Goal: Task Accomplishment & Management: Manage account settings

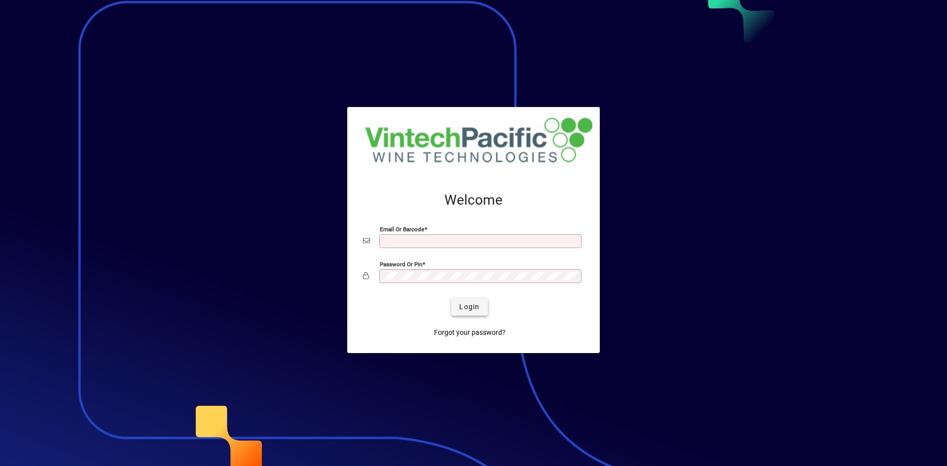
type input "**********"
click at [467, 302] on span "Login" at bounding box center [469, 307] width 20 height 10
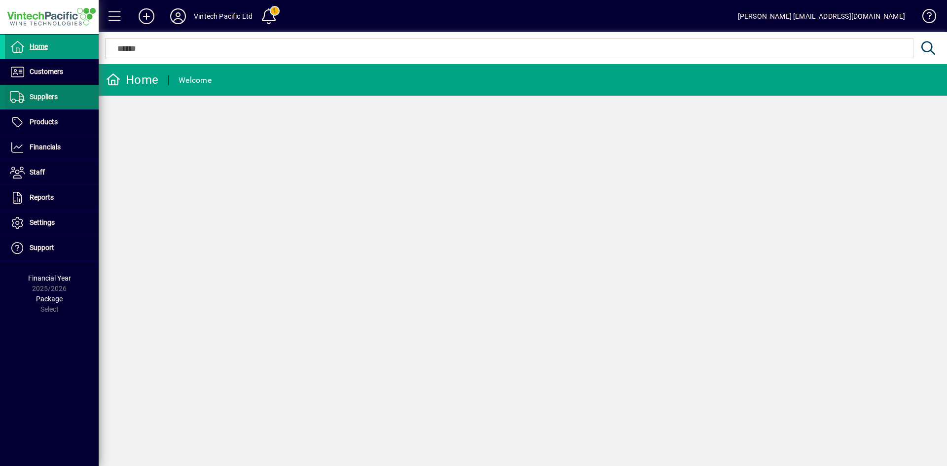
click at [45, 96] on span "Suppliers" at bounding box center [44, 97] width 28 height 8
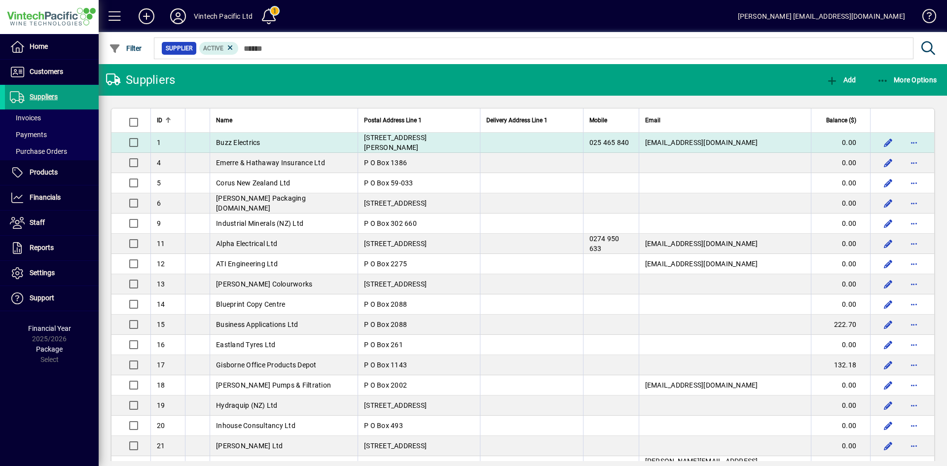
click at [426, 138] on td "[STREET_ADDRESS][PERSON_NAME]" at bounding box center [419, 143] width 122 height 20
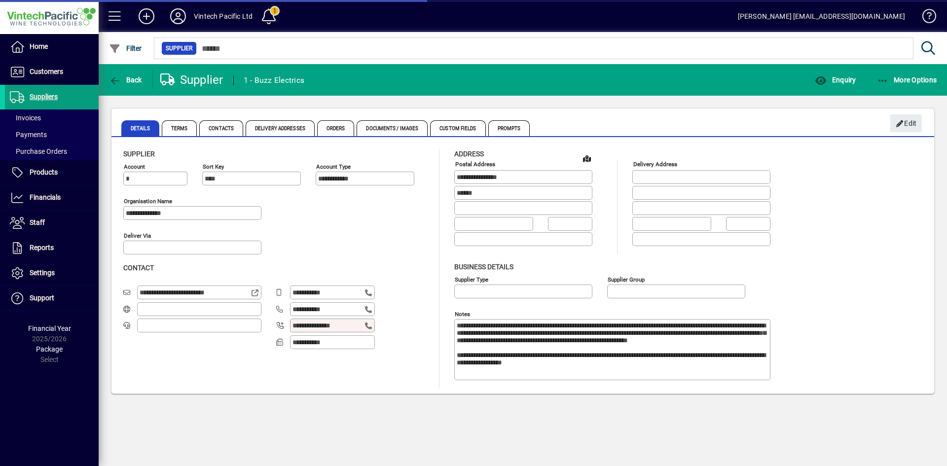
type input "**********"
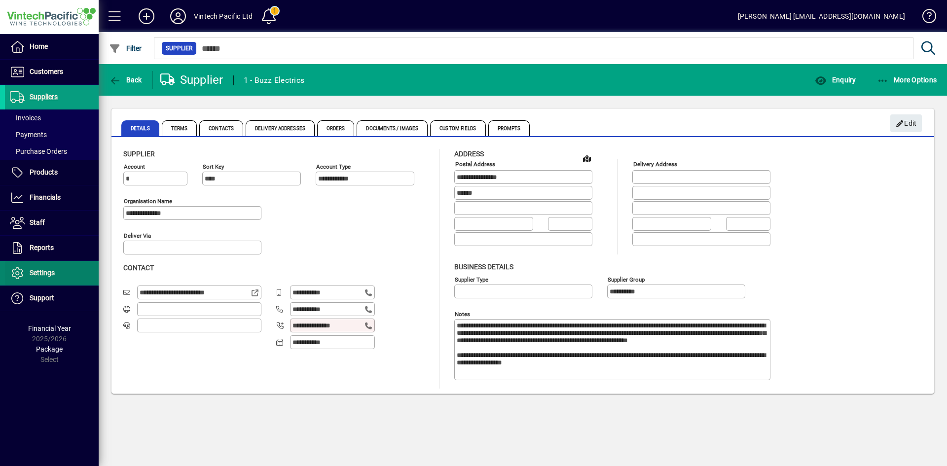
click at [46, 270] on span "Settings" at bounding box center [42, 273] width 25 height 8
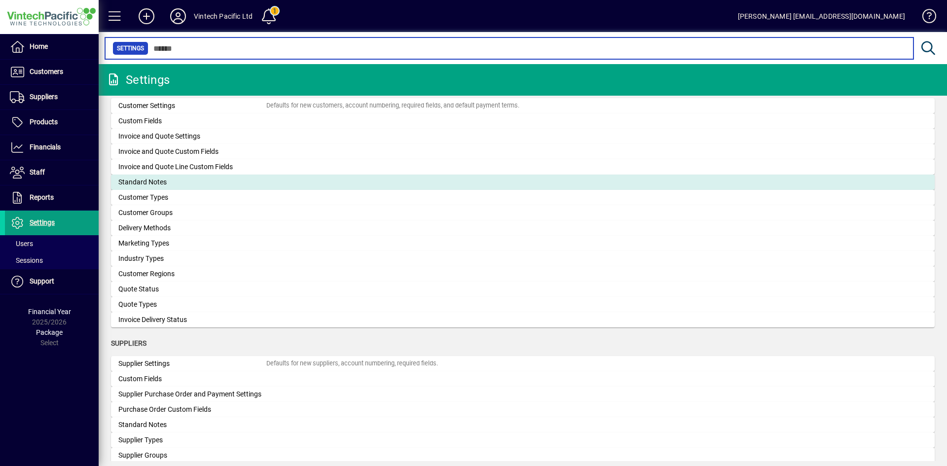
scroll to position [641, 0]
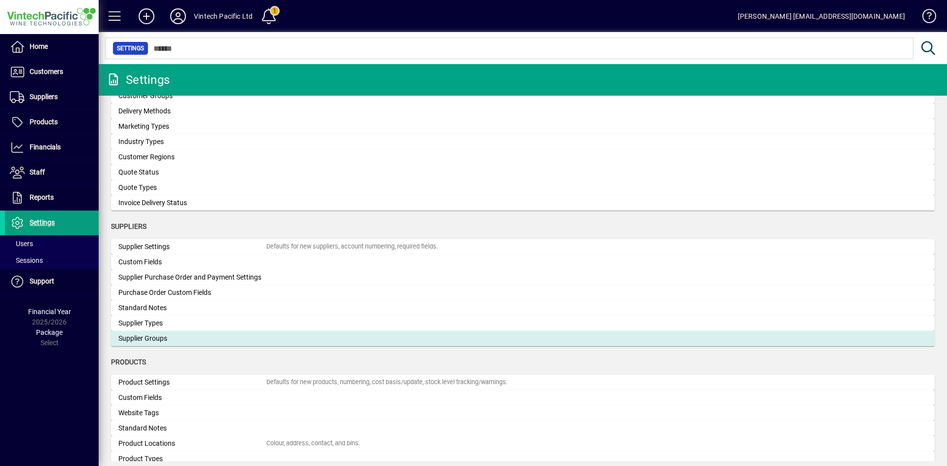
click at [195, 337] on div "Supplier Groups" at bounding box center [192, 339] width 148 height 10
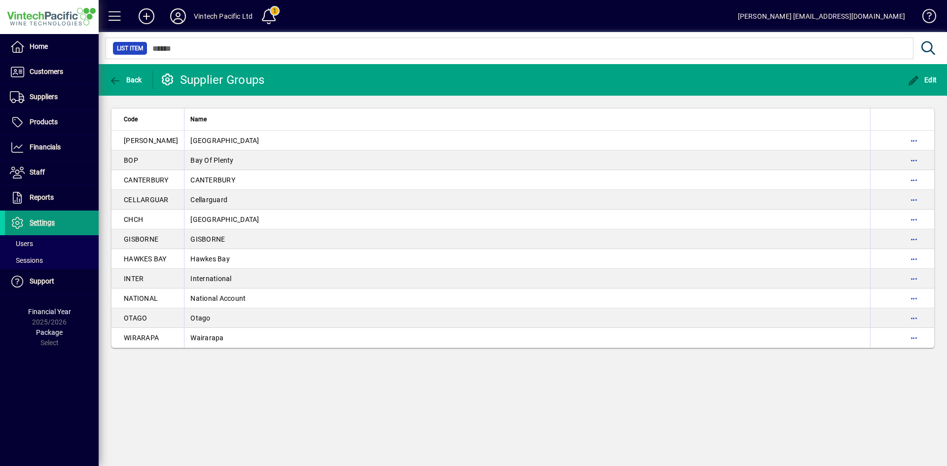
click at [52, 224] on span "Settings" at bounding box center [42, 223] width 25 height 8
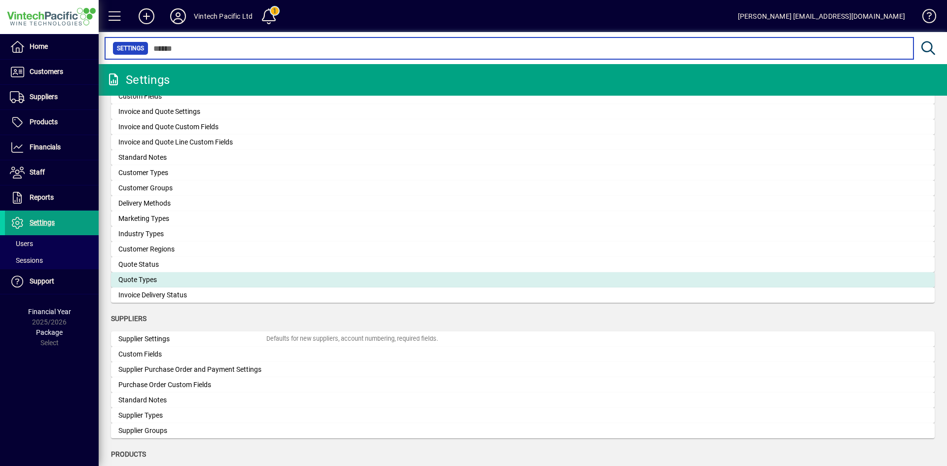
scroll to position [691, 0]
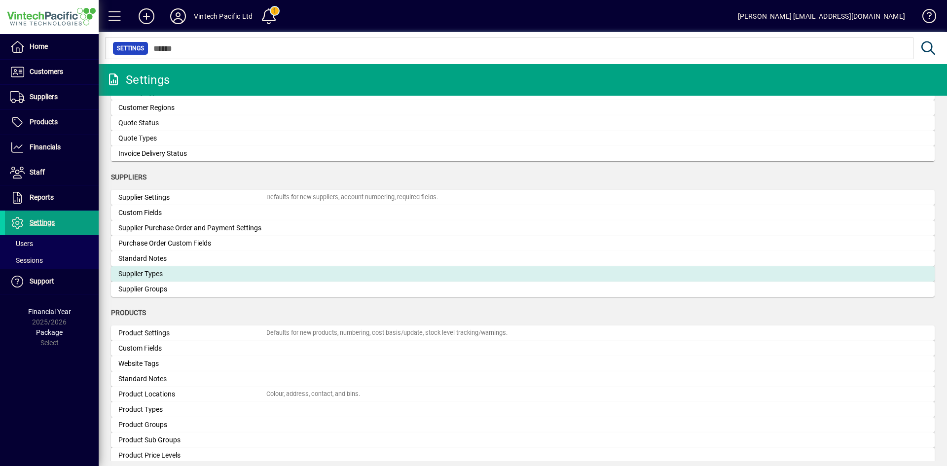
click at [158, 274] on div "Supplier Types" at bounding box center [192, 274] width 148 height 10
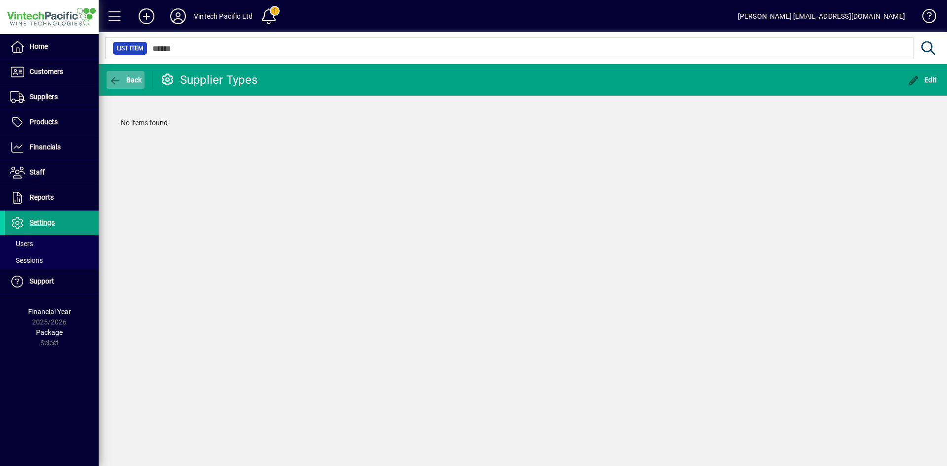
click at [136, 78] on span "Back" at bounding box center [125, 80] width 33 height 8
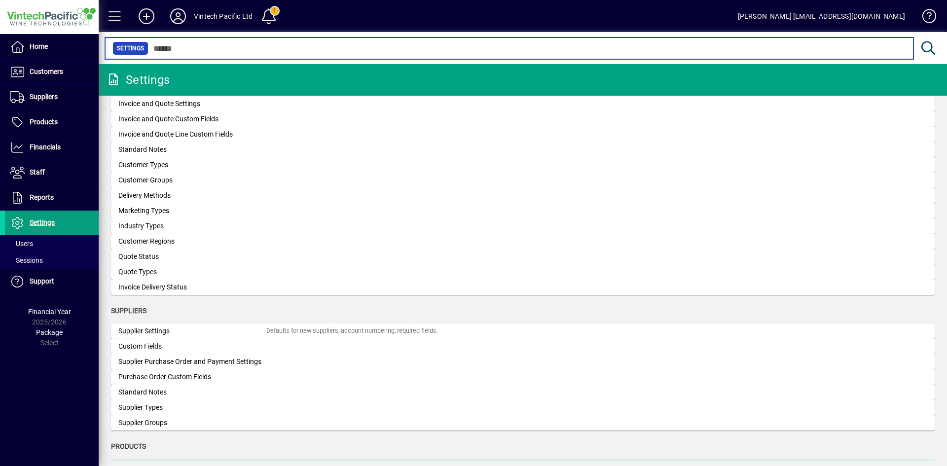
scroll to position [641, 0]
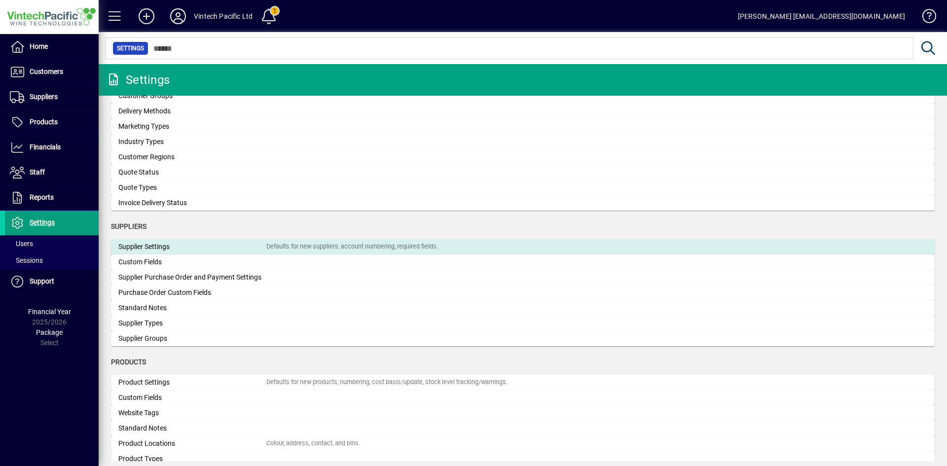
click at [180, 253] on mat-card "Supplier Settings Defaults for new suppliers, account numbering, required field…" at bounding box center [523, 246] width 824 height 15
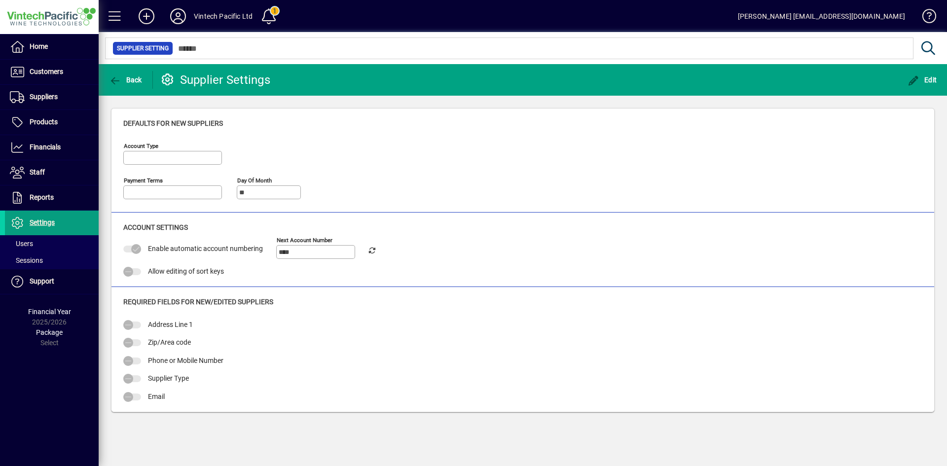
type input "**********"
click at [929, 80] on span "Edit" at bounding box center [923, 80] width 30 height 8
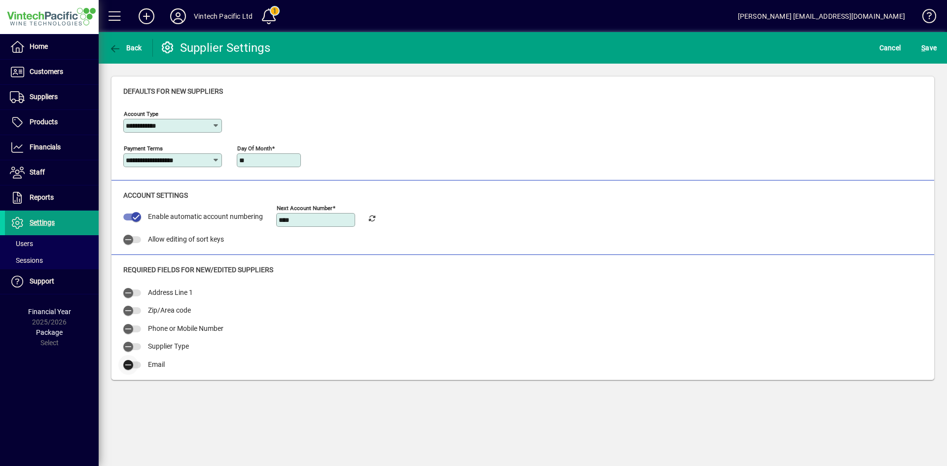
click at [139, 367] on span "button" at bounding box center [132, 365] width 18 height 7
drag, startPoint x: 931, startPoint y: 45, endPoint x: 923, endPoint y: 48, distance: 8.6
click at [931, 45] on span "S ave" at bounding box center [929, 48] width 15 height 16
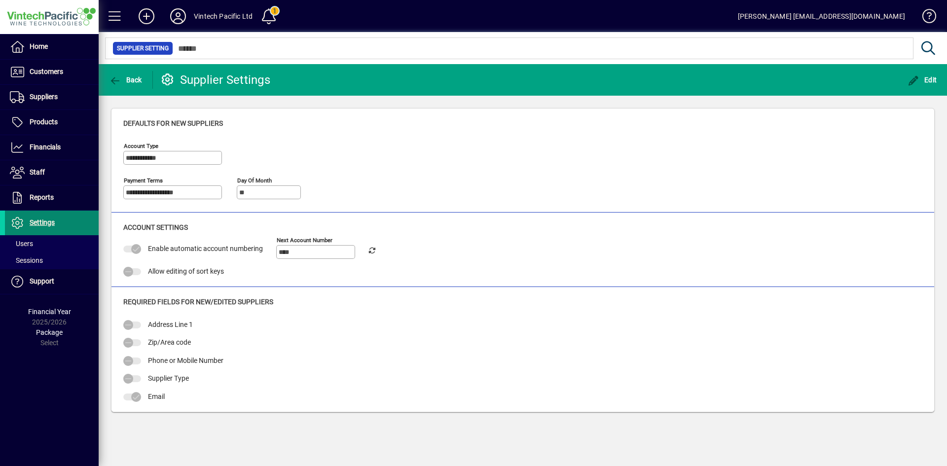
click at [36, 224] on span "Settings" at bounding box center [42, 223] width 25 height 8
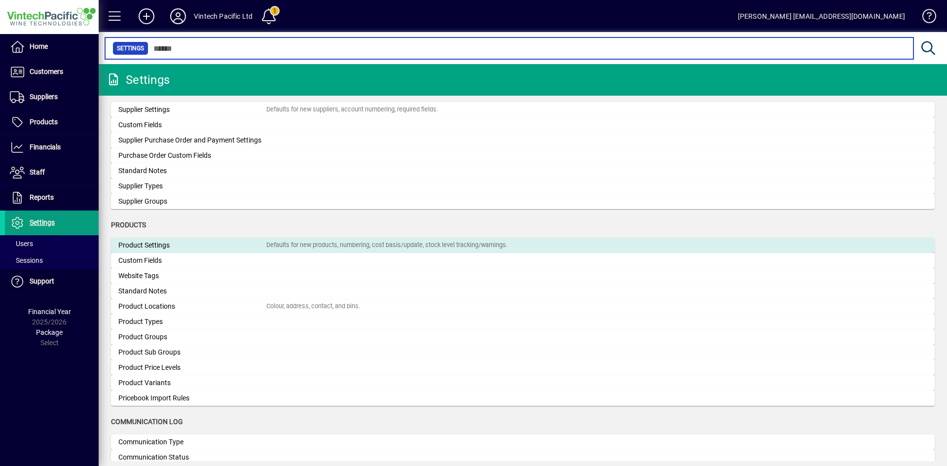
scroll to position [756, 0]
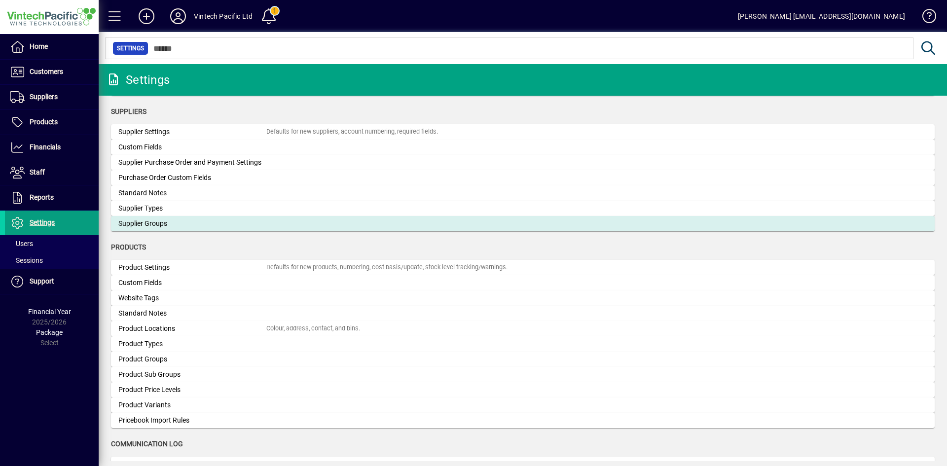
click at [164, 223] on div "Supplier Groups" at bounding box center [192, 224] width 148 height 10
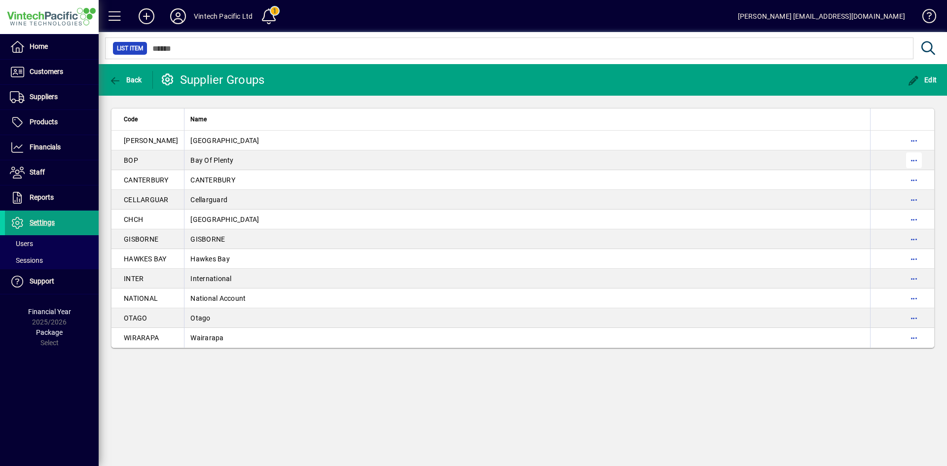
click at [916, 159] on span "button" at bounding box center [914, 161] width 24 height 24
click at [879, 180] on span "Delete" at bounding box center [872, 181] width 83 height 12
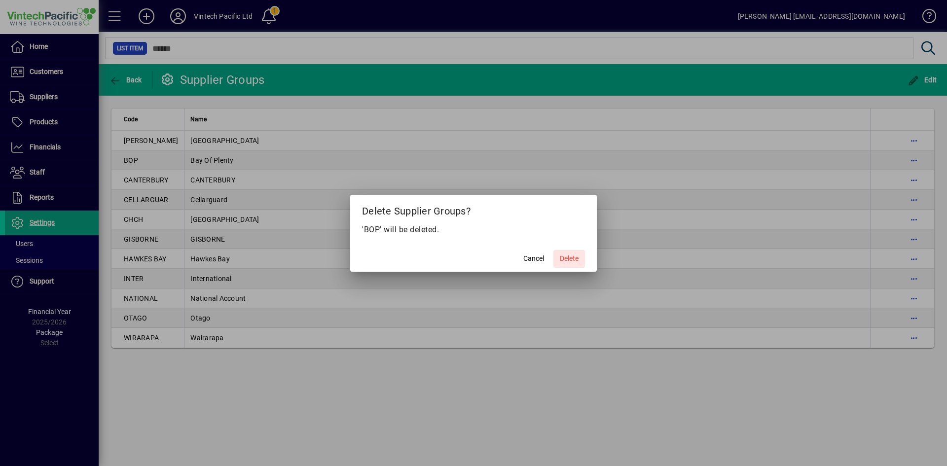
click at [568, 259] on span "Delete" at bounding box center [569, 259] width 19 height 10
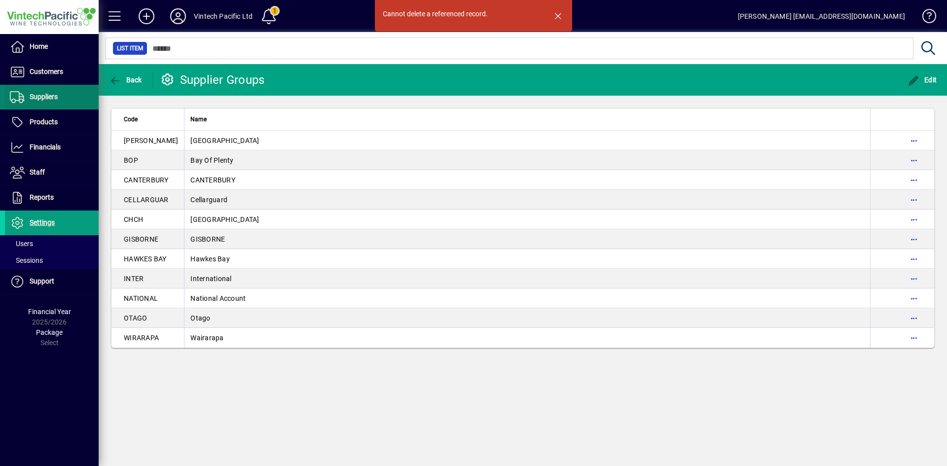
click at [43, 102] on span "Suppliers" at bounding box center [31, 97] width 53 height 12
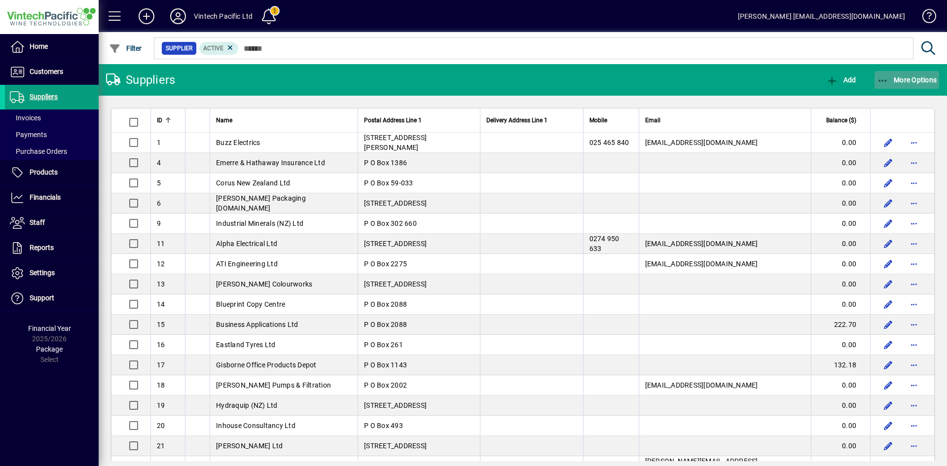
click at [916, 80] on span "More Options" at bounding box center [907, 80] width 60 height 8
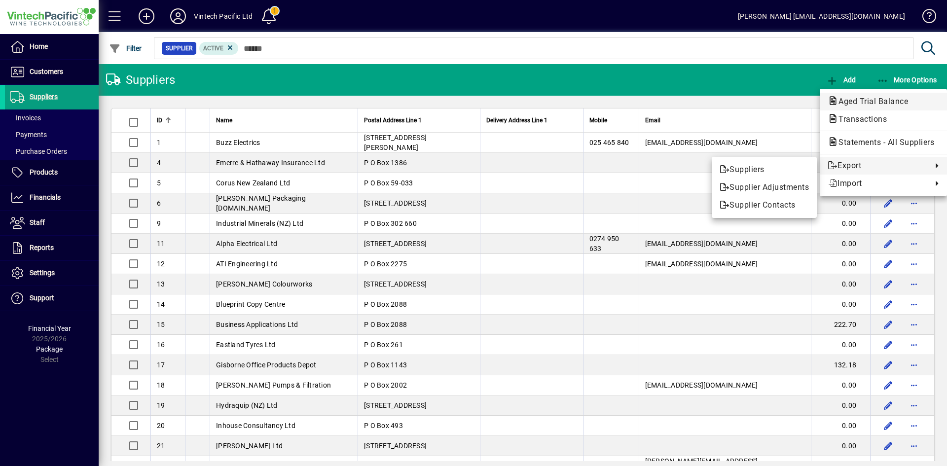
click at [878, 105] on span "Aged Trial Balance" at bounding box center [870, 101] width 85 height 9
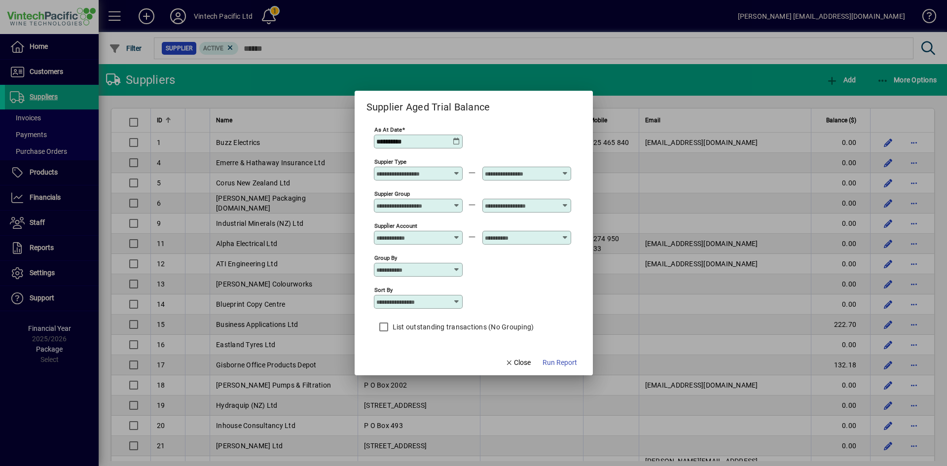
click at [455, 272] on icon at bounding box center [457, 270] width 8 height 8
click at [422, 312] on div "Supplier Group" at bounding box center [406, 309] width 48 height 10
type input "**********"
click at [546, 363] on span "Run Report" at bounding box center [560, 363] width 35 height 10
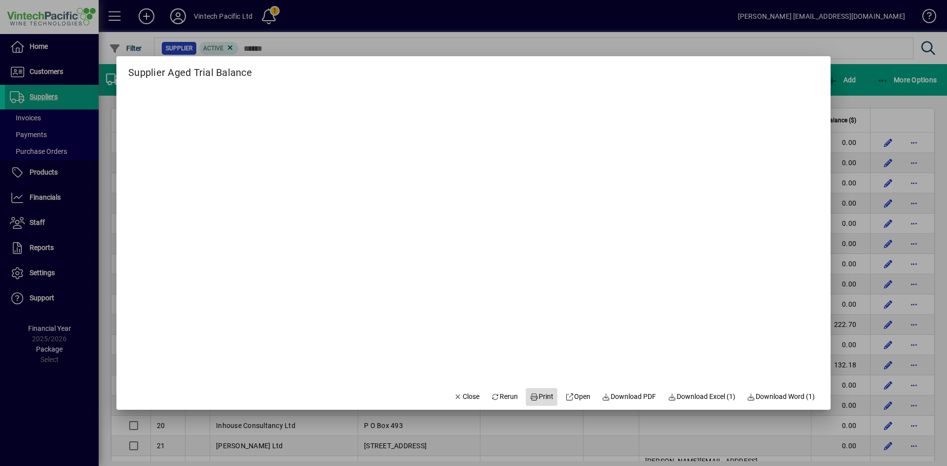
click at [534, 392] on span "Print" at bounding box center [542, 397] width 24 height 10
click at [469, 394] on span "Close" at bounding box center [467, 397] width 26 height 10
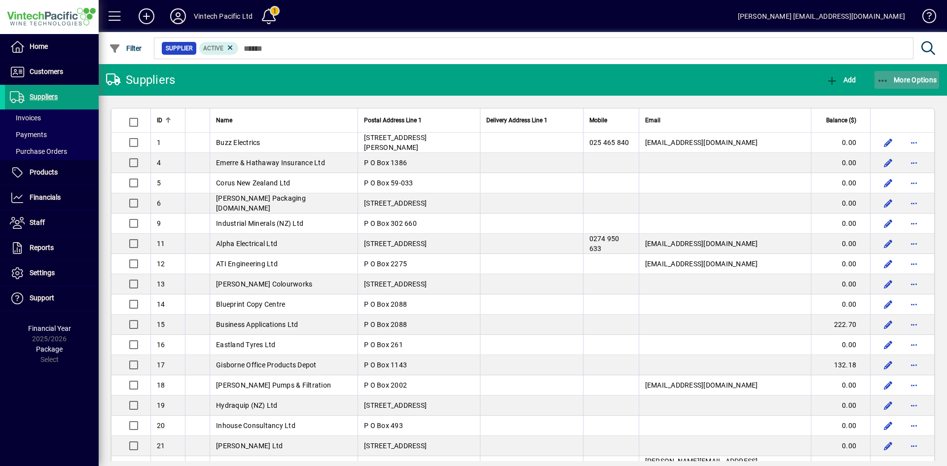
click at [895, 79] on span "More Options" at bounding box center [907, 80] width 60 height 8
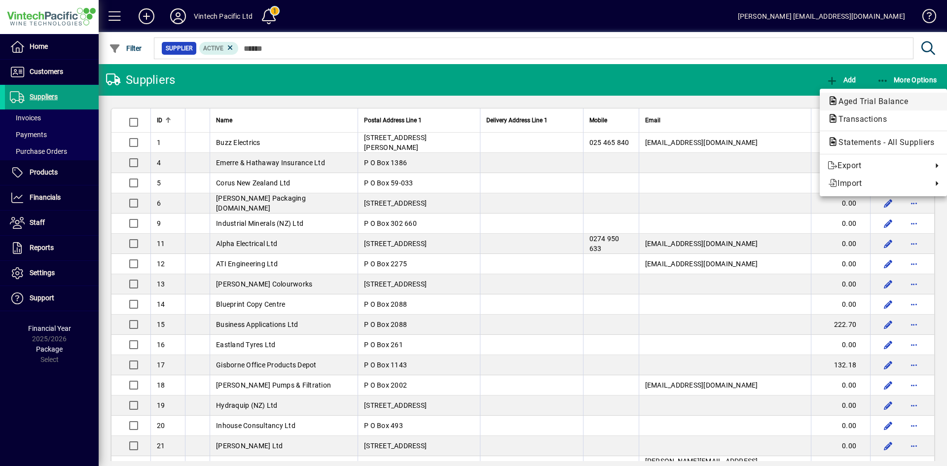
click at [869, 106] on span "Aged Trial Balance" at bounding box center [870, 101] width 85 height 9
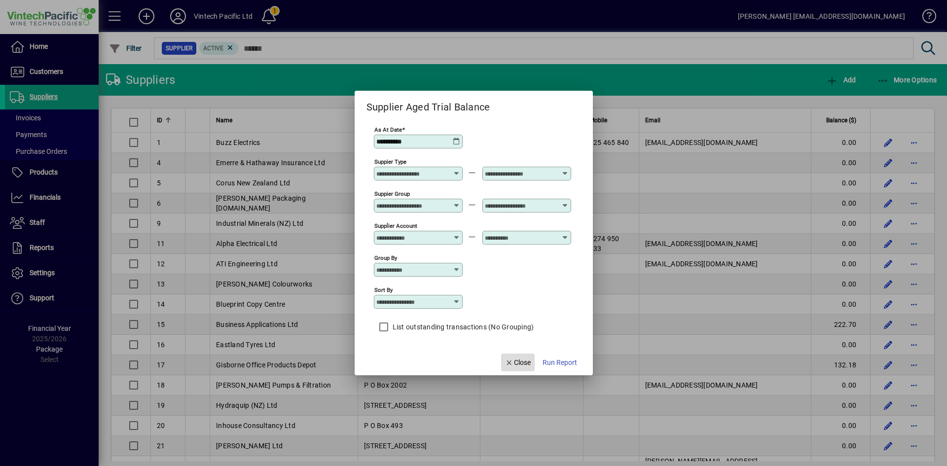
click at [531, 358] on span "Close" at bounding box center [518, 363] width 26 height 10
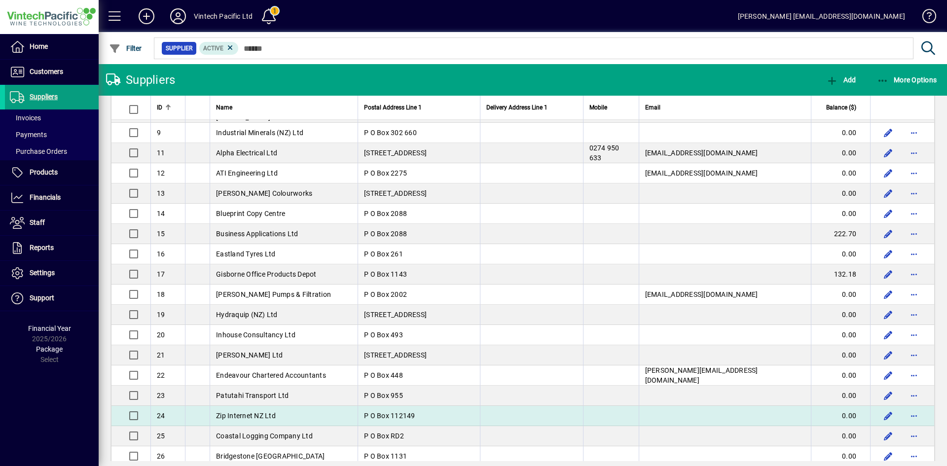
scroll to position [99, 0]
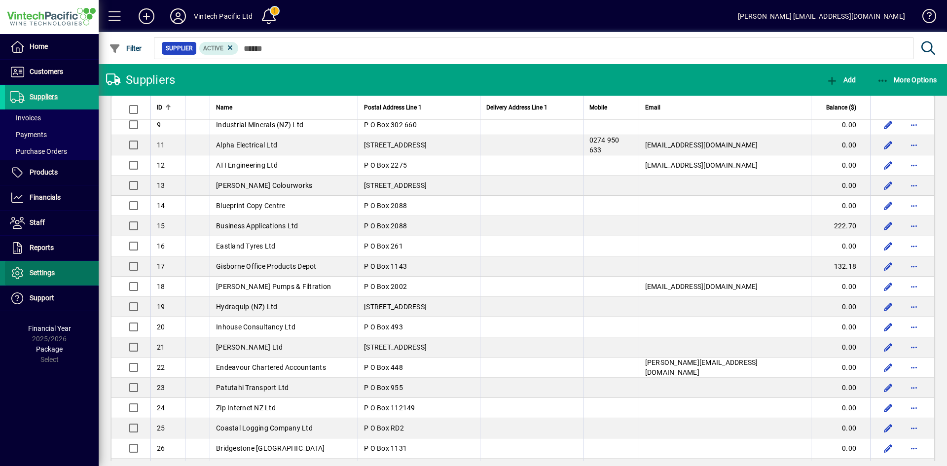
click at [56, 268] on span at bounding box center [52, 274] width 94 height 24
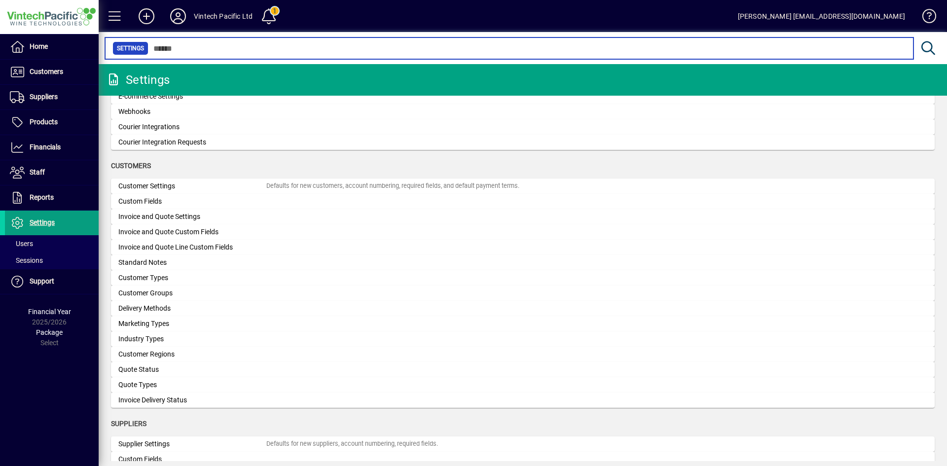
scroll to position [691, 0]
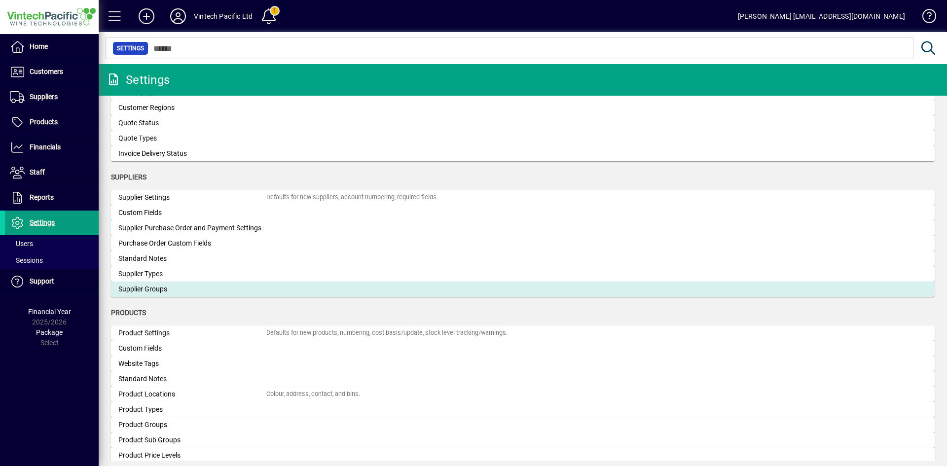
click at [176, 289] on div "Supplier Groups" at bounding box center [192, 289] width 148 height 10
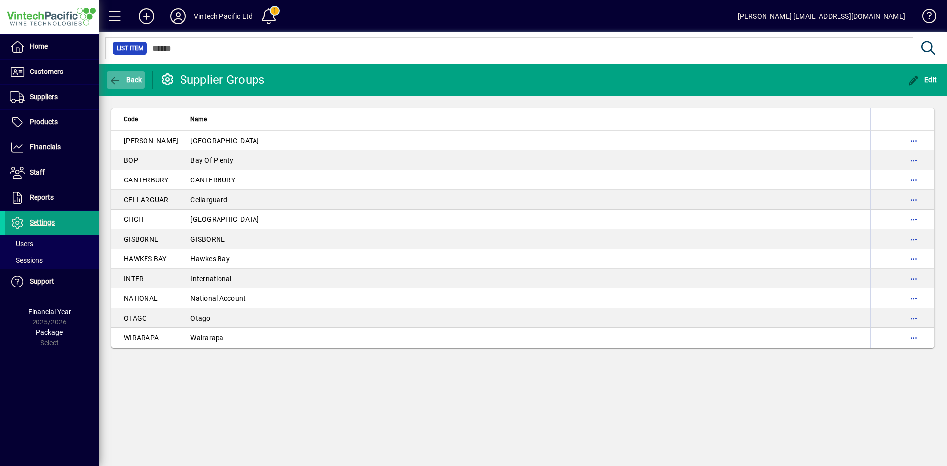
click at [119, 70] on span "button" at bounding box center [126, 80] width 38 height 24
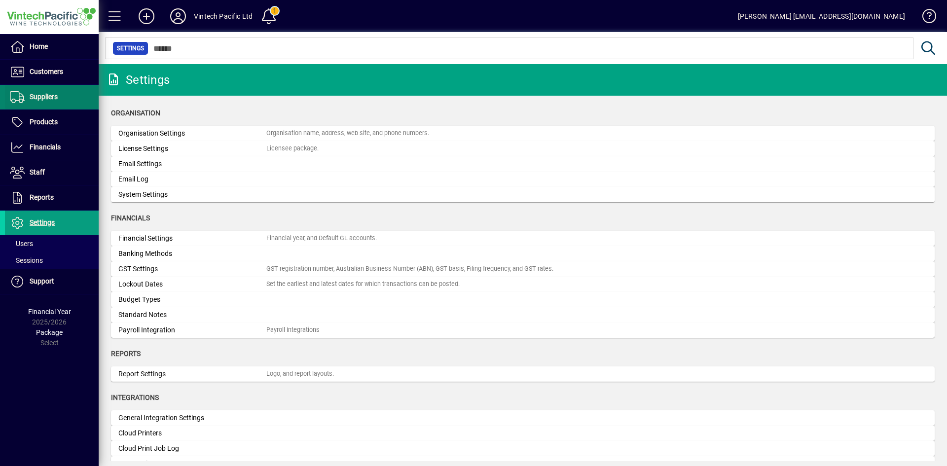
click at [66, 95] on span at bounding box center [52, 97] width 94 height 24
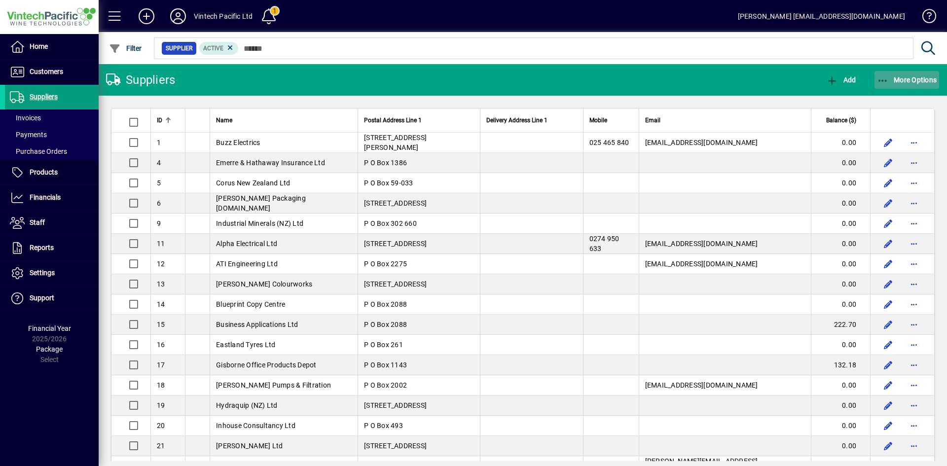
click at [929, 79] on span "More Options" at bounding box center [907, 80] width 60 height 8
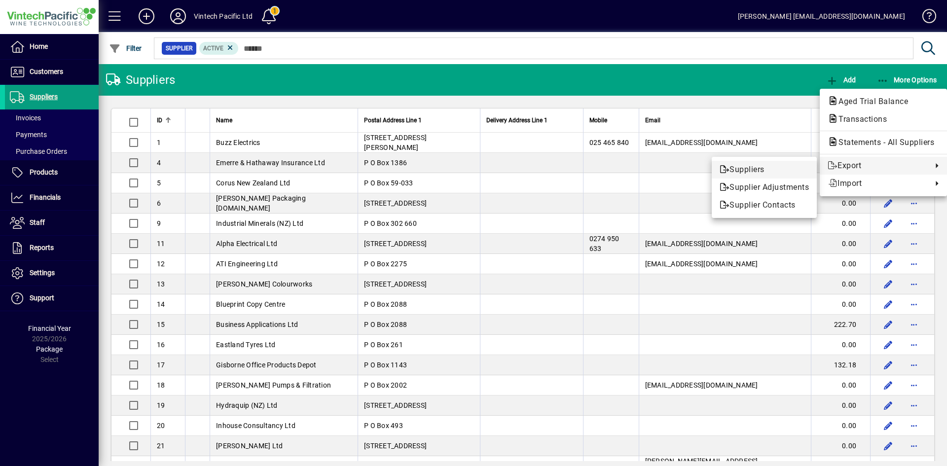
click at [772, 168] on span "Suppliers" at bounding box center [764, 170] width 89 height 12
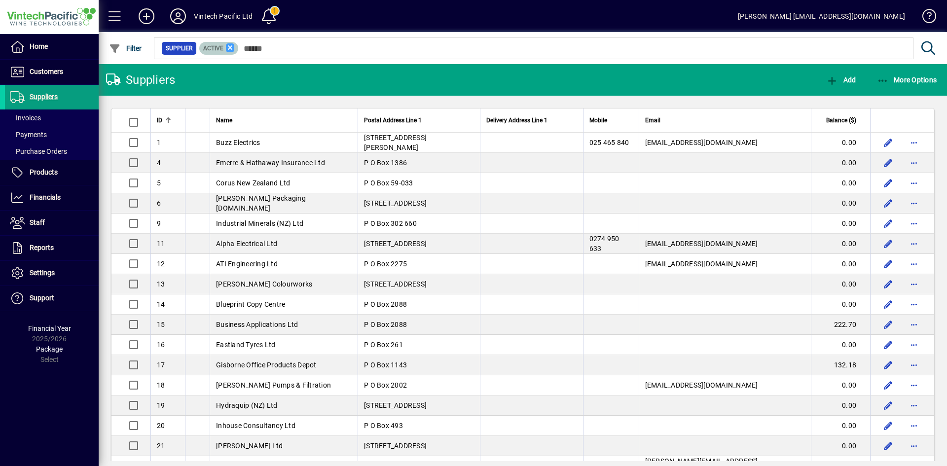
click at [232, 51] on icon at bounding box center [230, 47] width 9 height 9
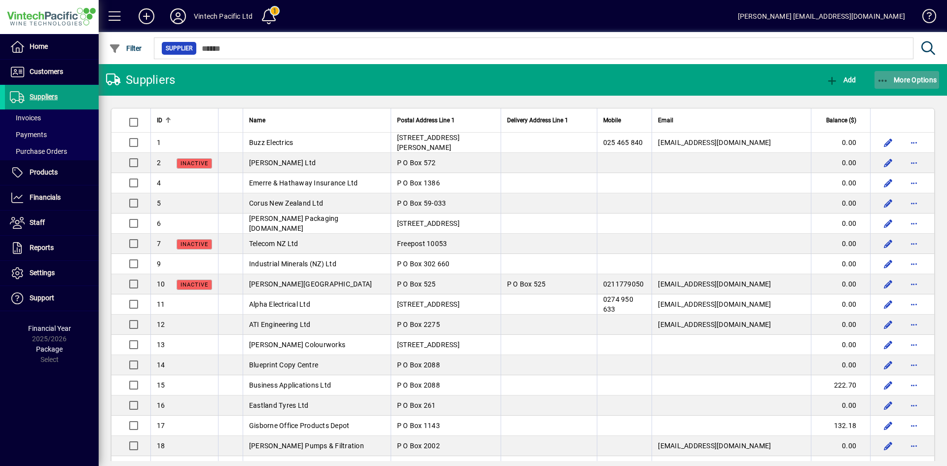
click at [908, 80] on span "More Options" at bounding box center [907, 80] width 60 height 8
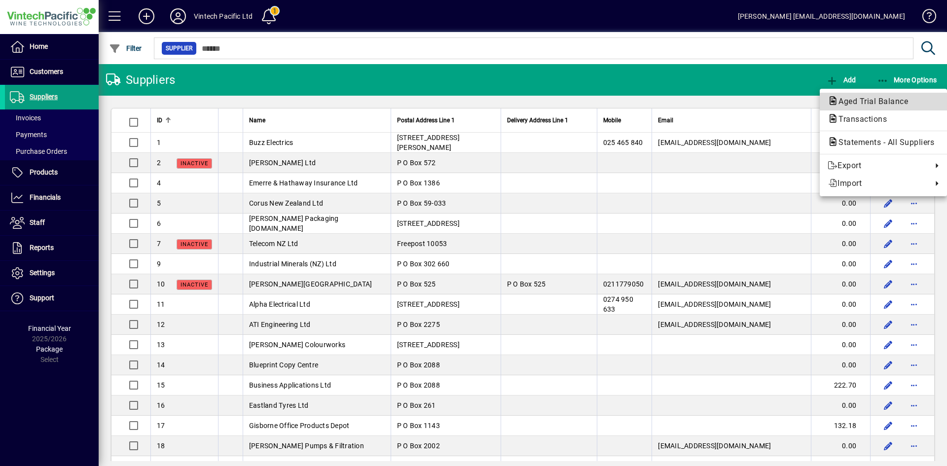
click at [852, 100] on span "Aged Trial Balance" at bounding box center [870, 101] width 85 height 9
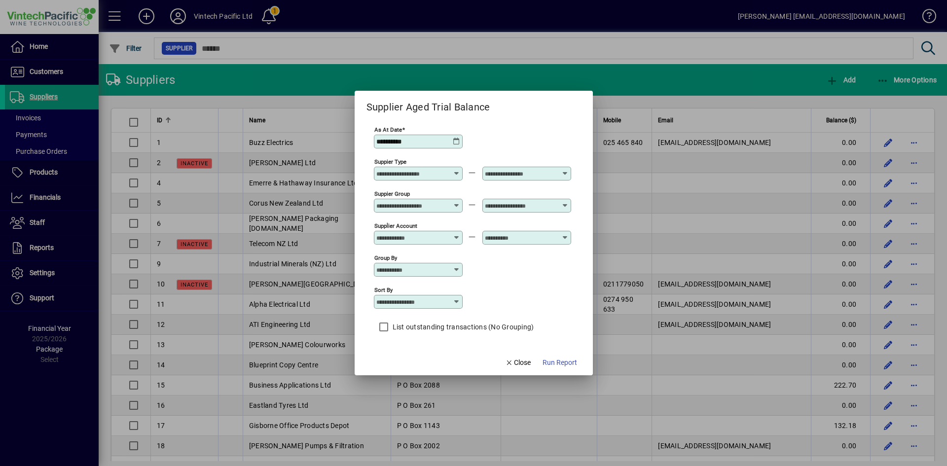
click at [454, 303] on icon at bounding box center [457, 302] width 8 height 8
click at [458, 210] on div "Suppier Group" at bounding box center [418, 206] width 89 height 14
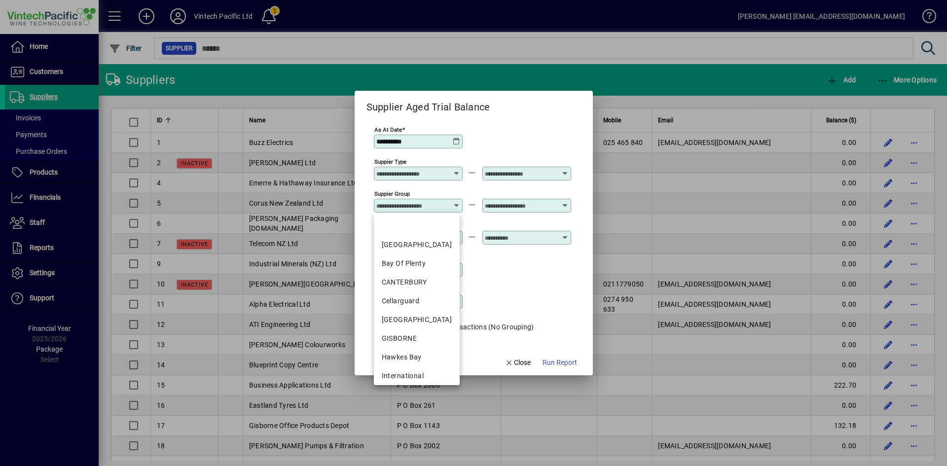
click at [486, 151] on div "**********" at bounding box center [472, 141] width 197 height 32
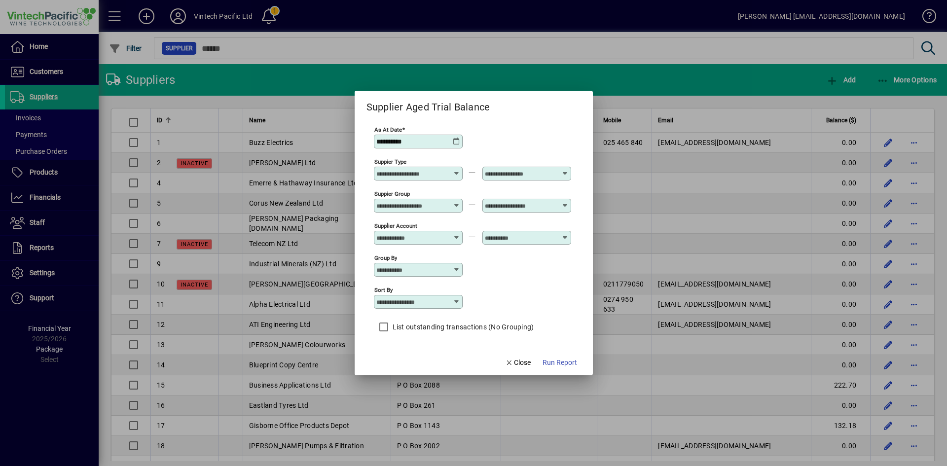
click at [459, 301] on icon at bounding box center [457, 302] width 8 height 8
click at [493, 300] on div "Sort by" at bounding box center [472, 301] width 197 height 32
click at [456, 269] on icon at bounding box center [457, 270] width 8 height 8
click at [419, 310] on div "Supplier Group" at bounding box center [406, 309] width 48 height 10
type input "**********"
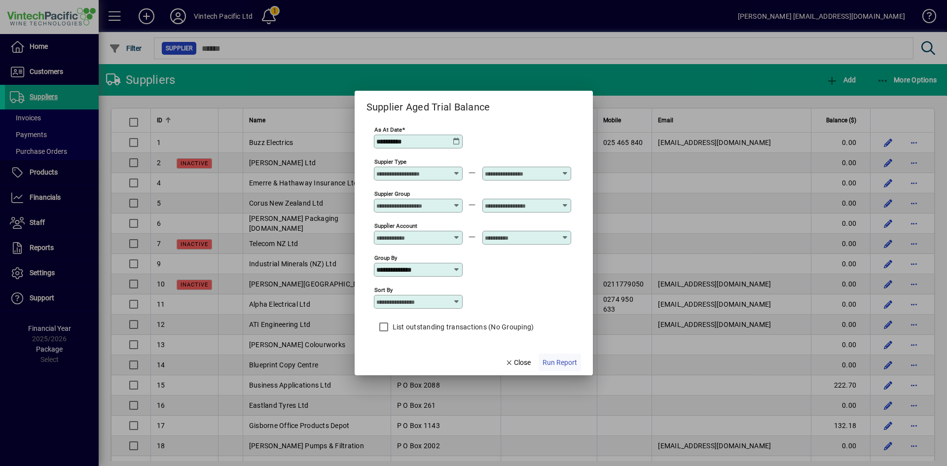
click at [551, 361] on span "Run Report" at bounding box center [560, 363] width 35 height 10
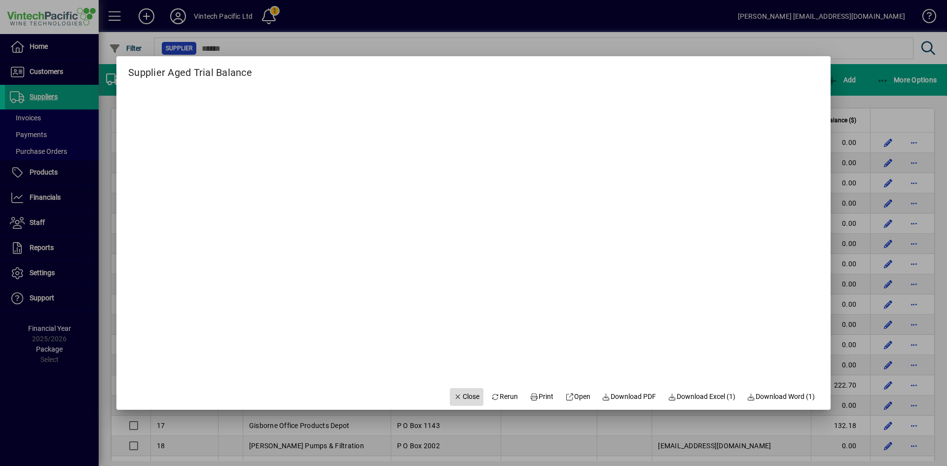
click at [470, 396] on span "Close" at bounding box center [467, 397] width 26 height 10
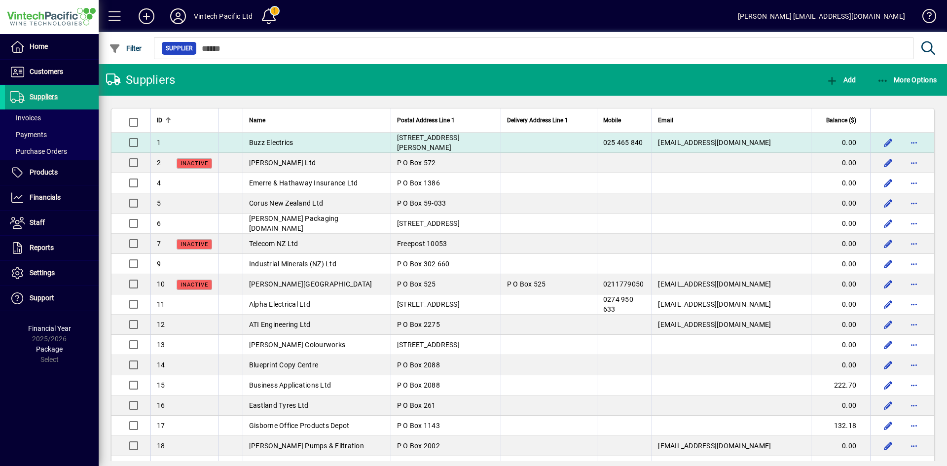
click at [319, 145] on td "Buzz Electrics" at bounding box center [317, 143] width 148 height 20
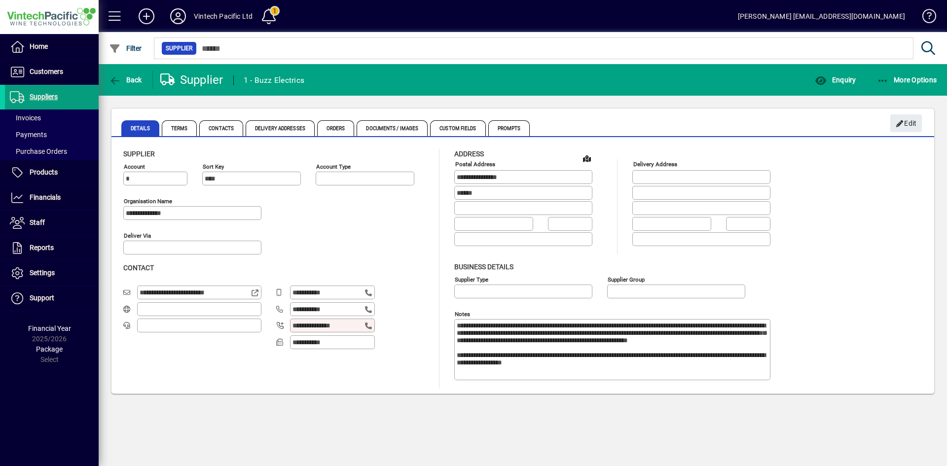
type input "**********"
